Goal: Download file/media

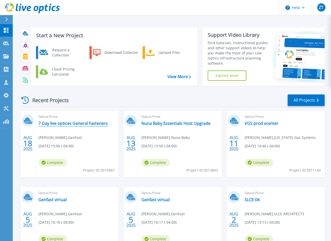
click at [77, 124] on link "7 Day live optices General Fasteners" at bounding box center [72, 123] width 69 height 5
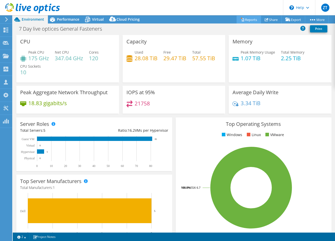
click at [241, 22] on link "Reports" at bounding box center [248, 20] width 24 height 8
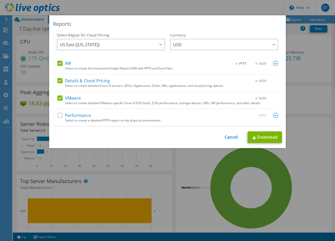
click at [57, 114] on label "Performance" at bounding box center [73, 115] width 33 height 5
click at [0, 0] on input "Performance" at bounding box center [0, 0] width 0 height 0
click at [268, 140] on link "Download" at bounding box center [265, 136] width 34 height 11
click at [227, 139] on link "Cancel" at bounding box center [230, 137] width 13 height 5
